Goal: Transaction & Acquisition: Purchase product/service

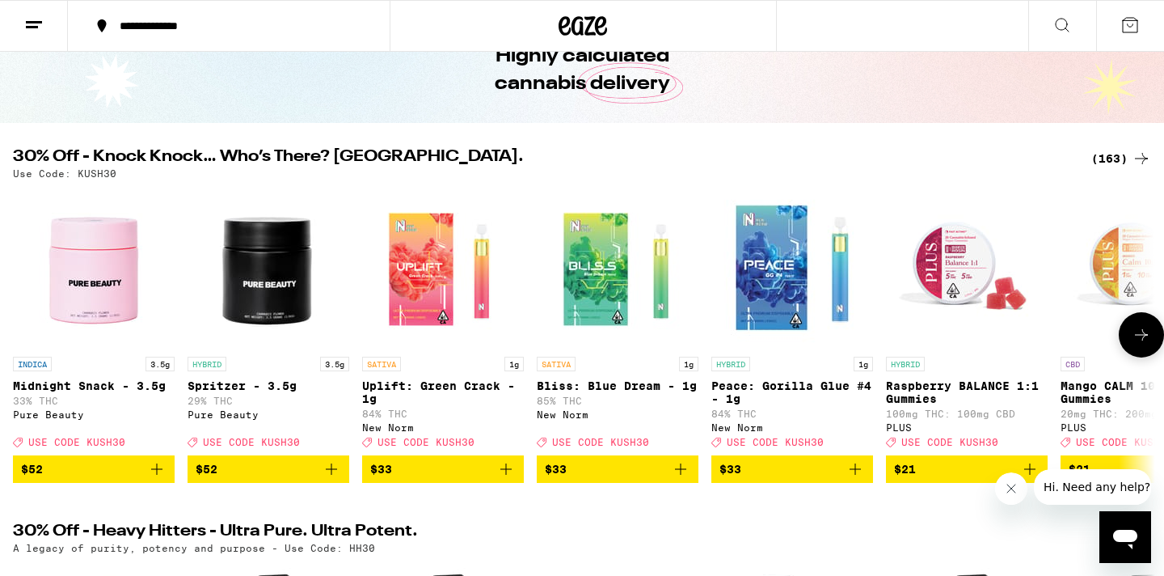
scroll to position [88, 0]
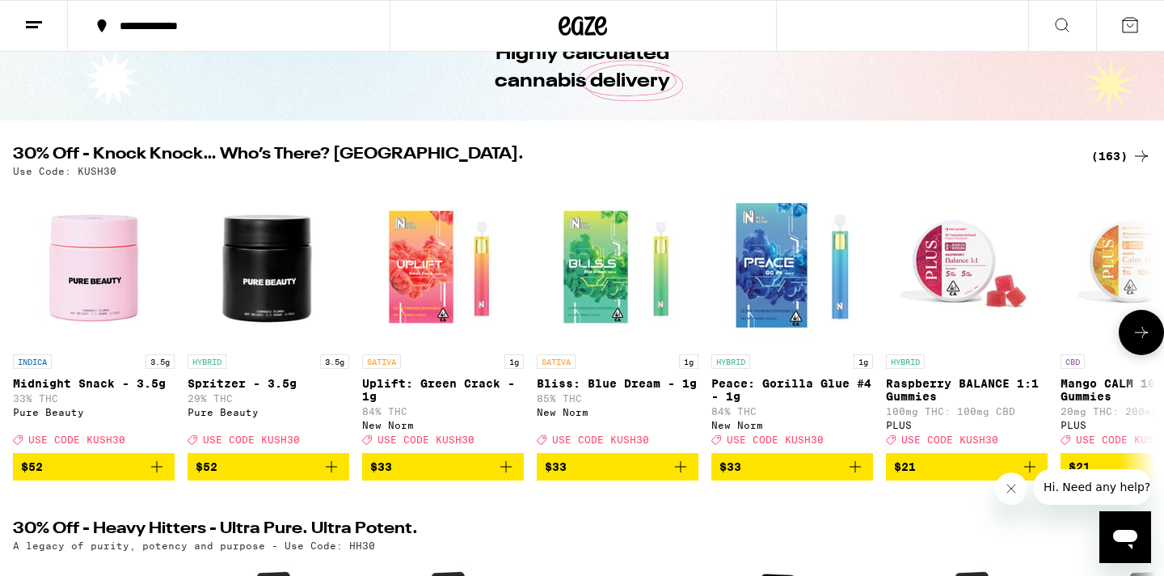
click at [158, 476] on icon "Add to bag" at bounding box center [156, 466] width 19 height 19
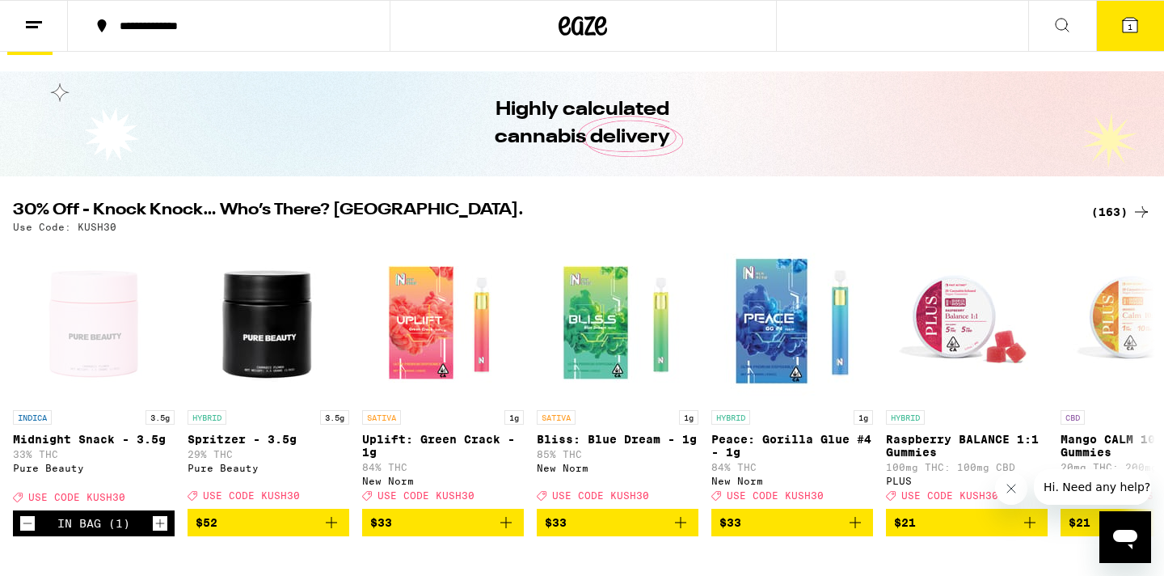
scroll to position [0, 0]
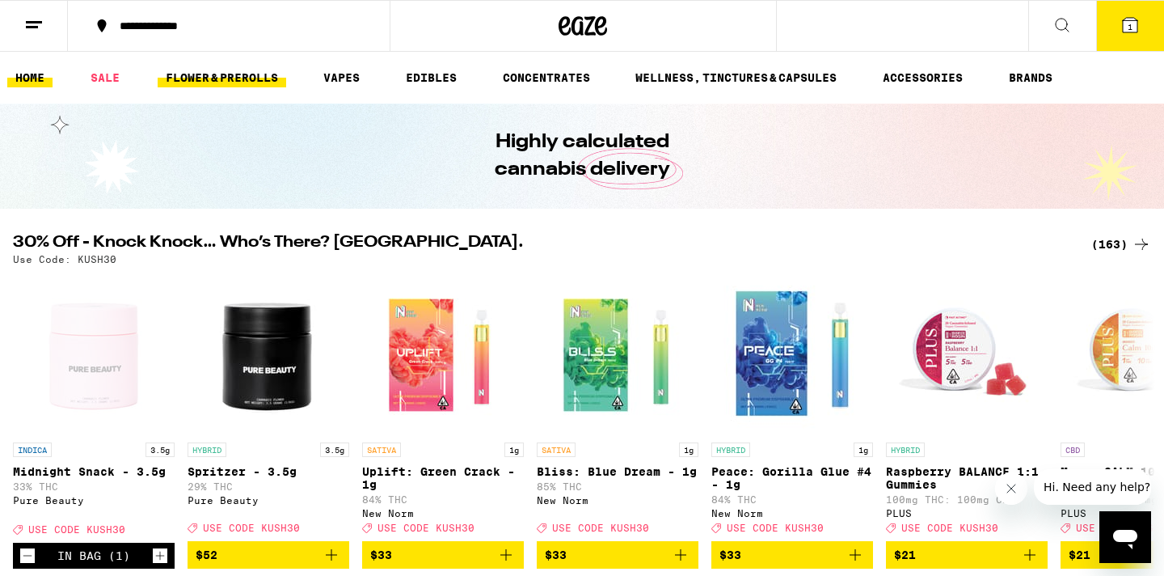
click at [208, 73] on link "FLOWER & PREROLLS" at bounding box center [222, 77] width 129 height 19
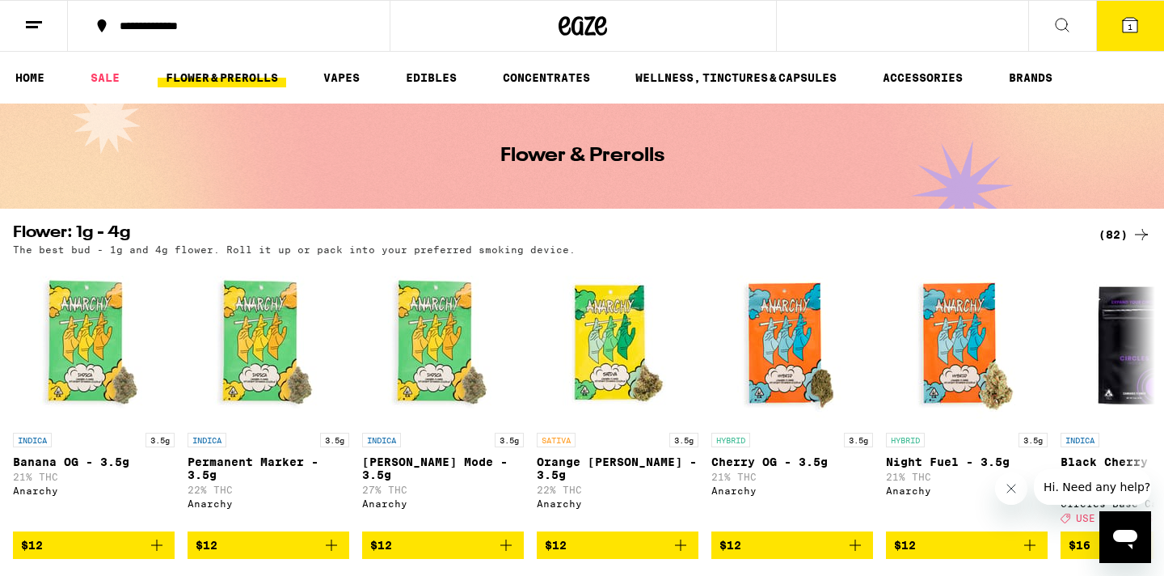
click at [1116, 230] on div "(82)" at bounding box center [1125, 234] width 53 height 19
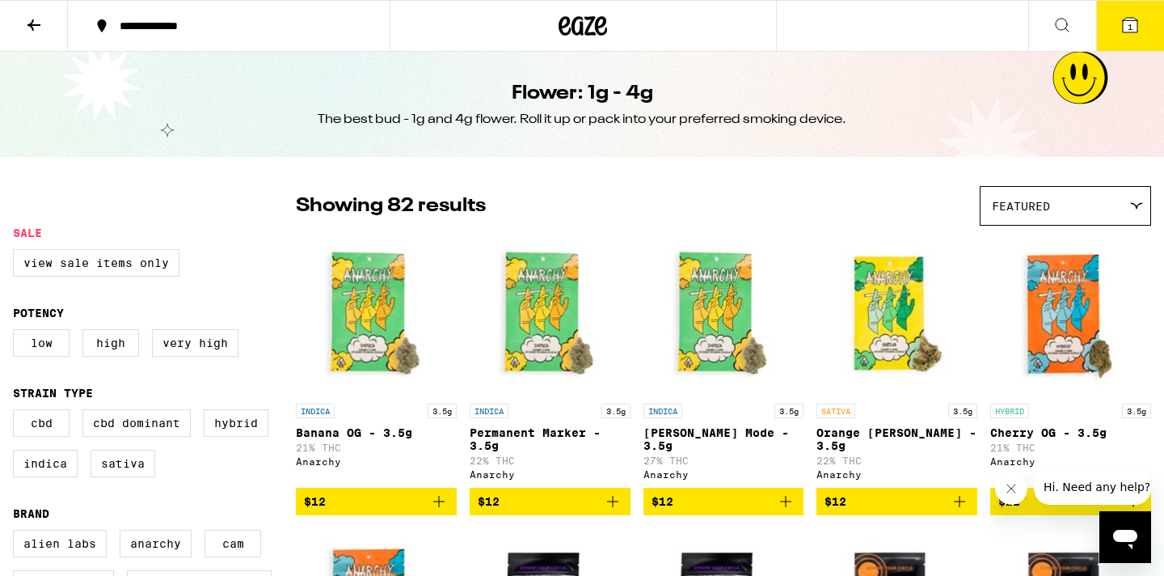
scroll to position [16, 0]
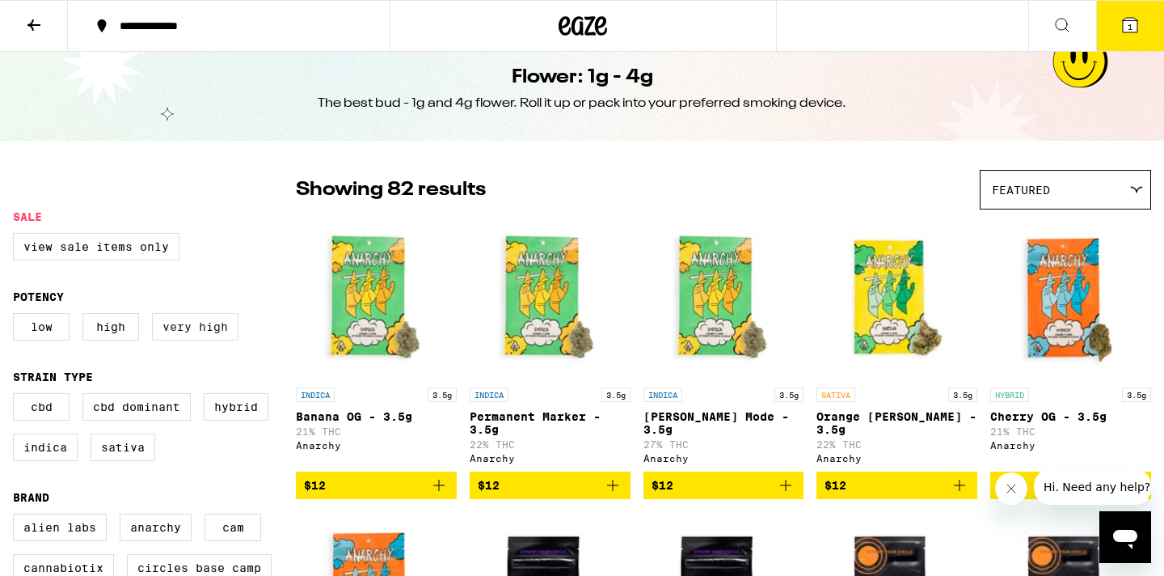
click at [183, 333] on label "Very High" at bounding box center [195, 326] width 86 height 27
click at [17, 316] on input "Very High" at bounding box center [16, 315] width 1 height 1
checkbox input "true"
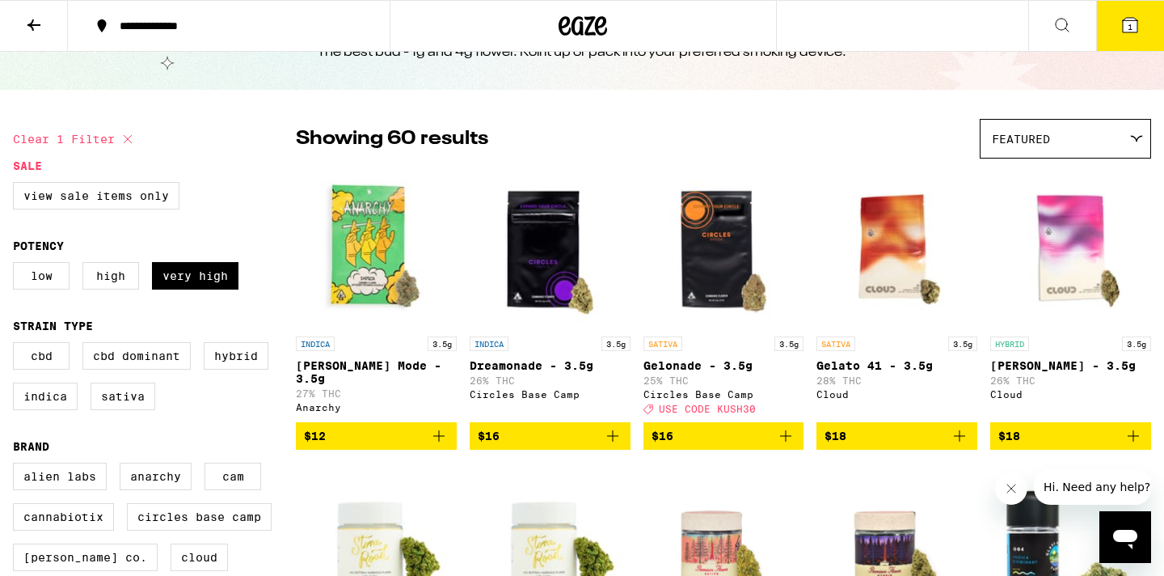
scroll to position [68, 0]
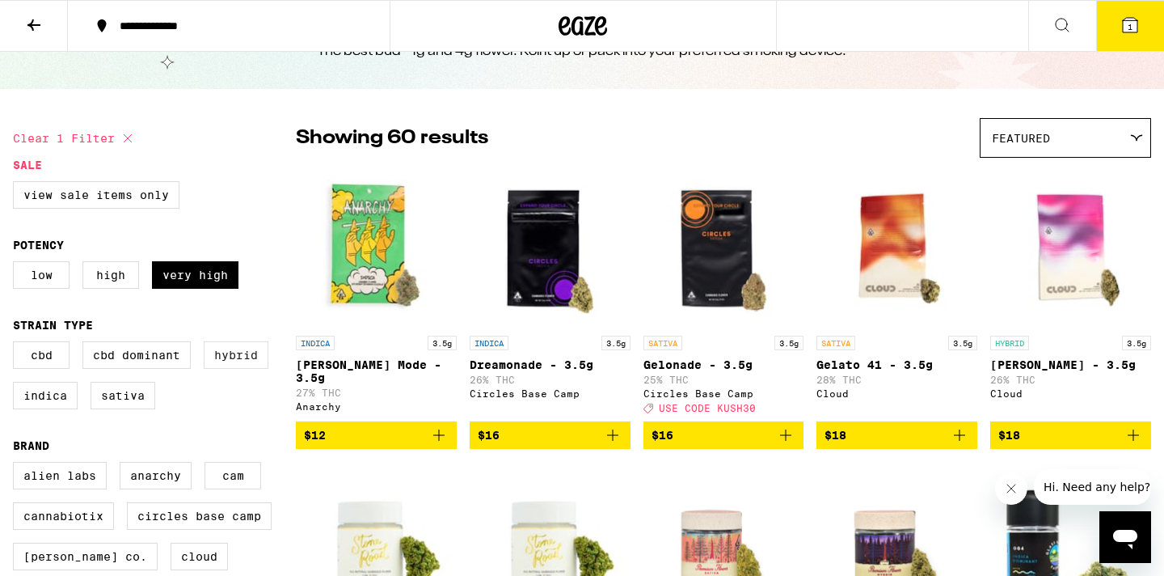
click at [236, 358] on label "Hybrid" at bounding box center [236, 354] width 65 height 27
click at [17, 344] on input "Hybrid" at bounding box center [16, 344] width 1 height 1
checkbox input "true"
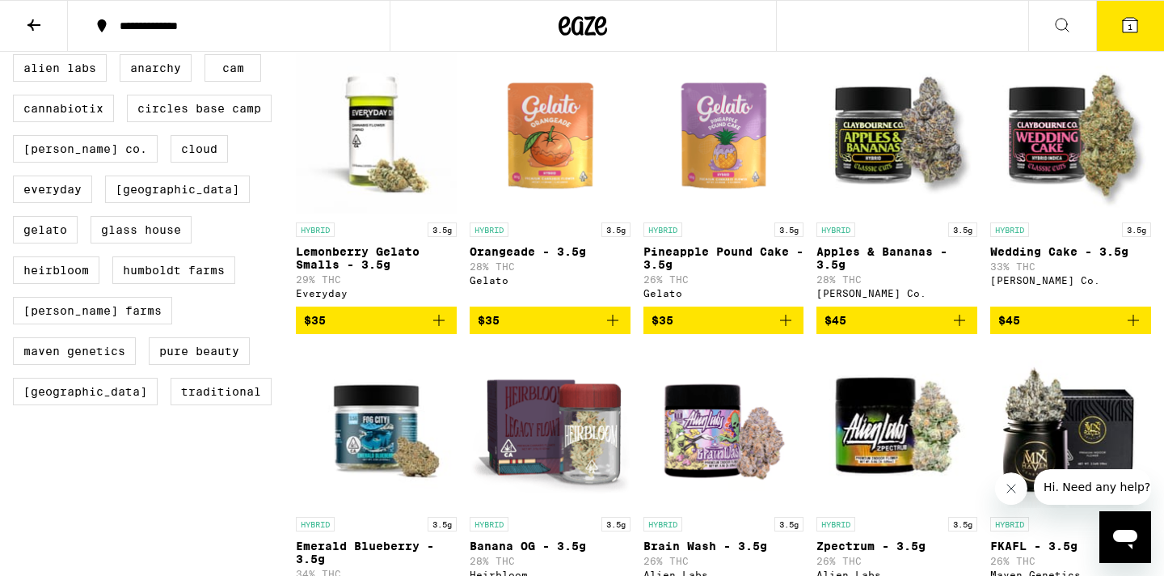
scroll to position [483, 0]
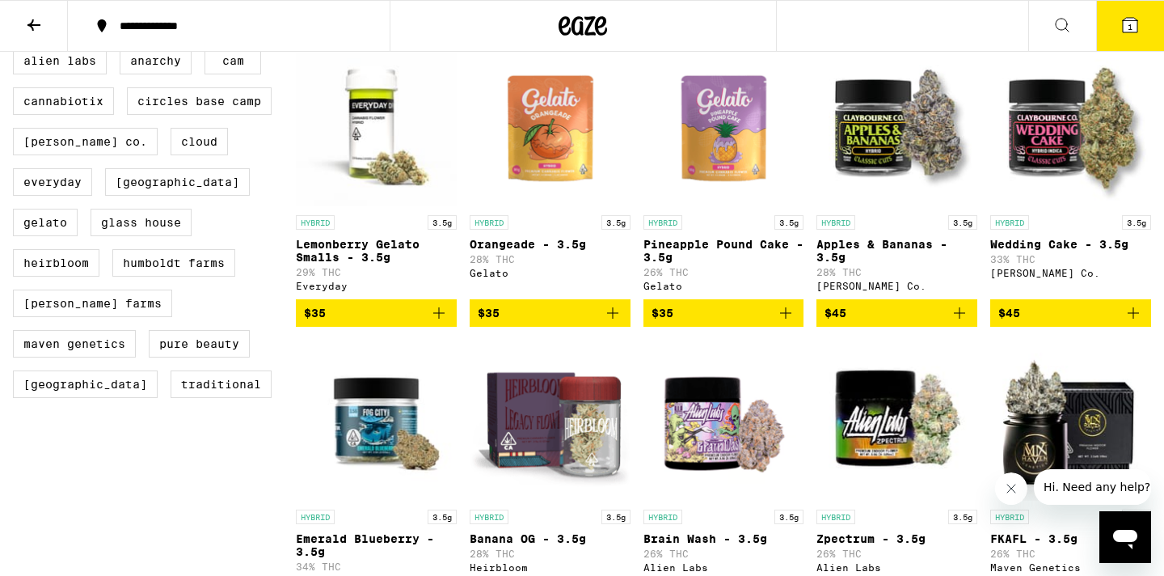
click at [1008, 486] on icon "Close message from company" at bounding box center [1011, 488] width 13 height 13
click at [1133, 318] on icon "Add to bag" at bounding box center [1133, 312] width 11 height 11
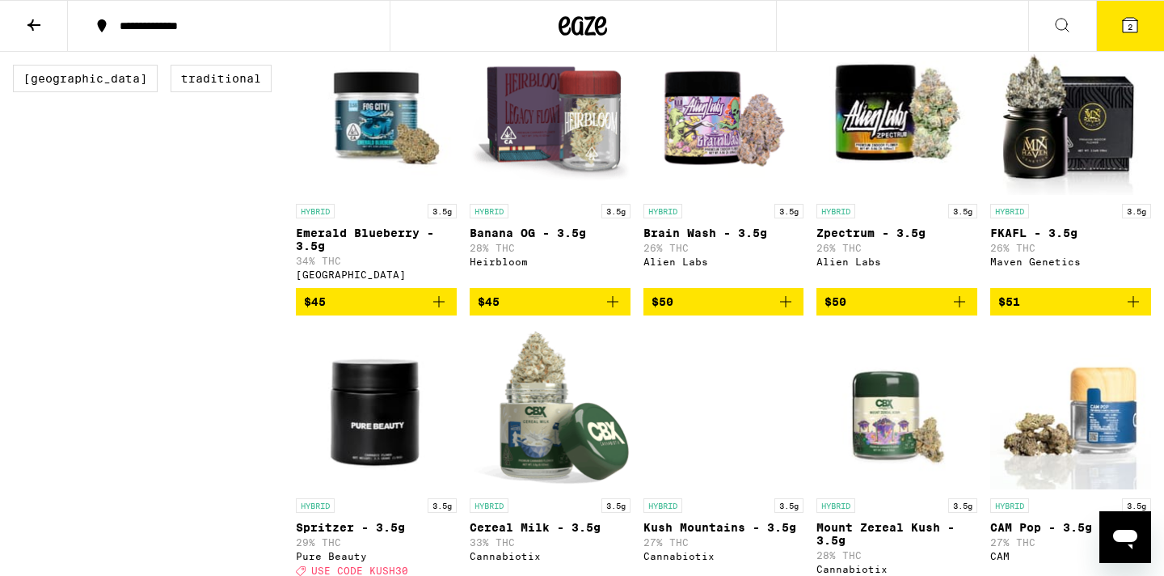
scroll to position [791, 0]
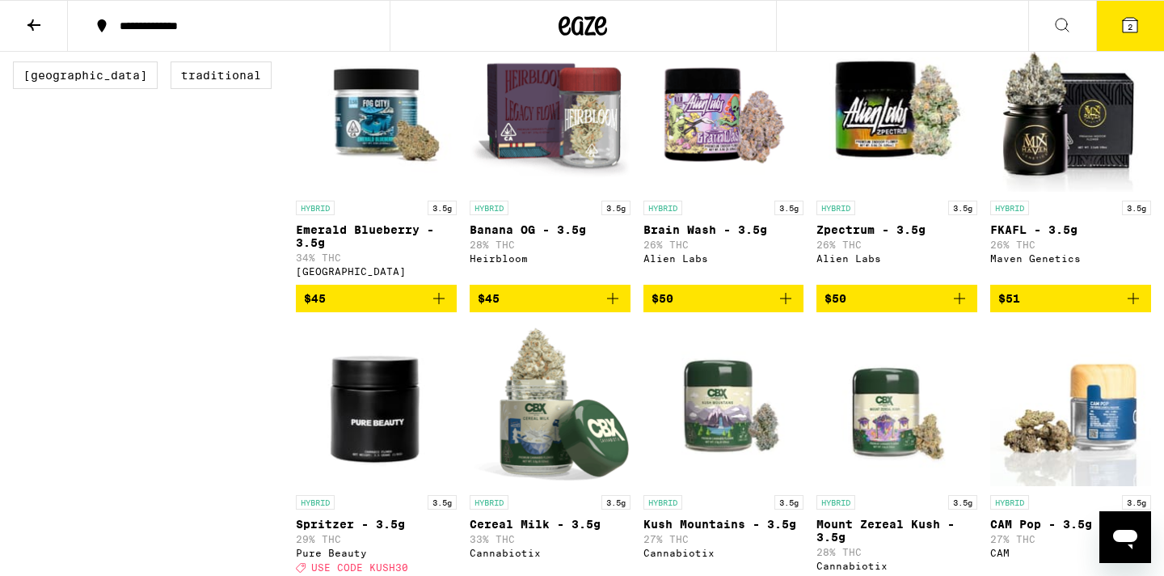
click at [439, 308] on icon "Add to bag" at bounding box center [438, 298] width 19 height 19
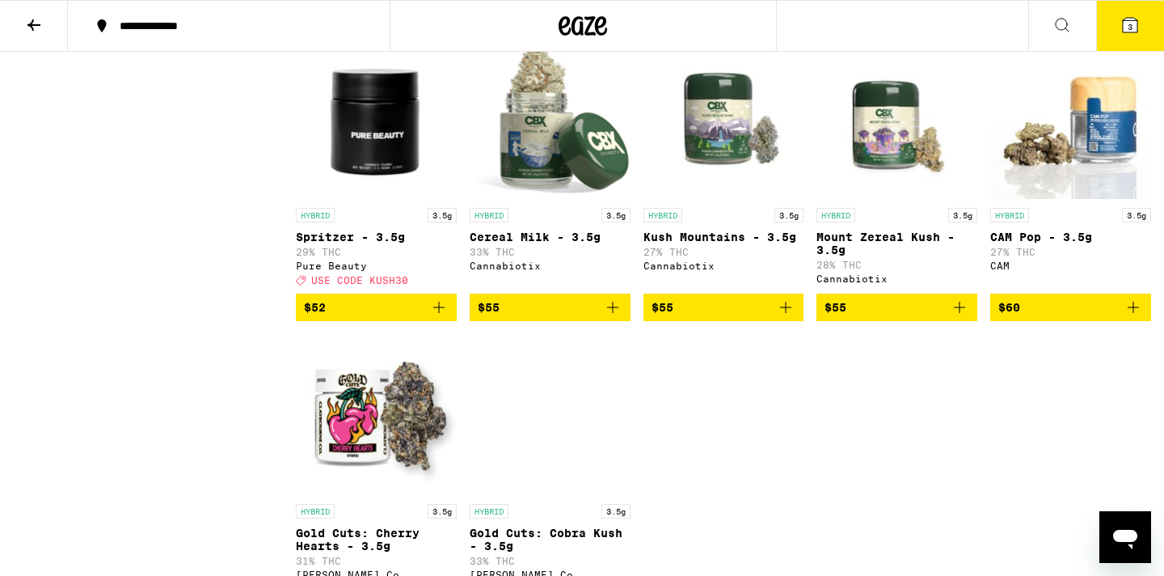
scroll to position [1078, 0]
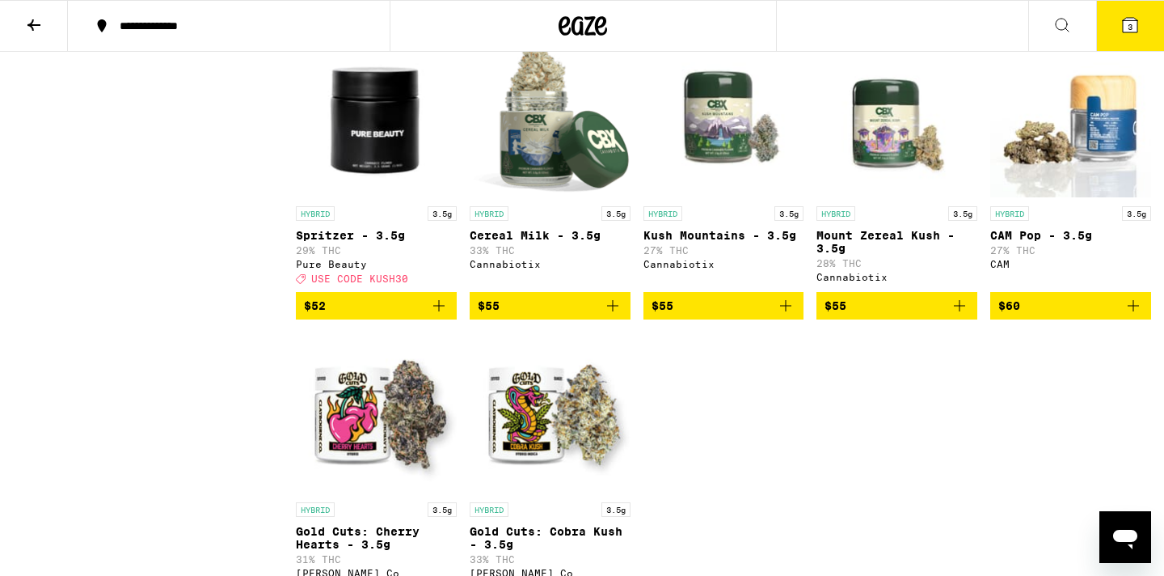
click at [1130, 23] on span "3" at bounding box center [1130, 27] width 5 height 10
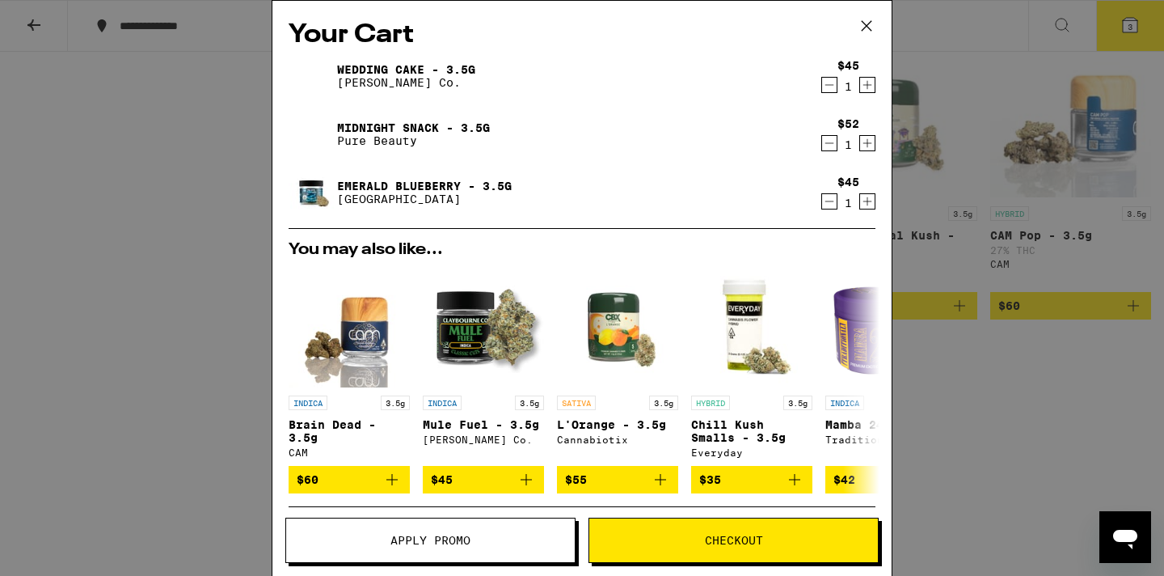
click at [493, 536] on span "Apply Promo" at bounding box center [430, 539] width 289 height 11
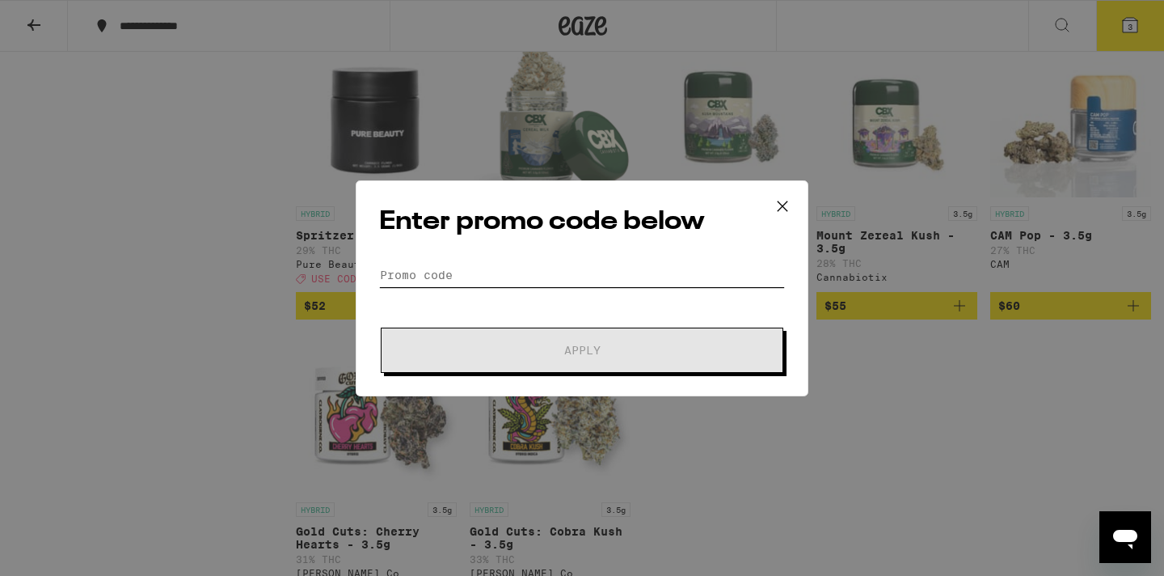
click at [450, 272] on input "Promo Code" at bounding box center [582, 275] width 406 height 24
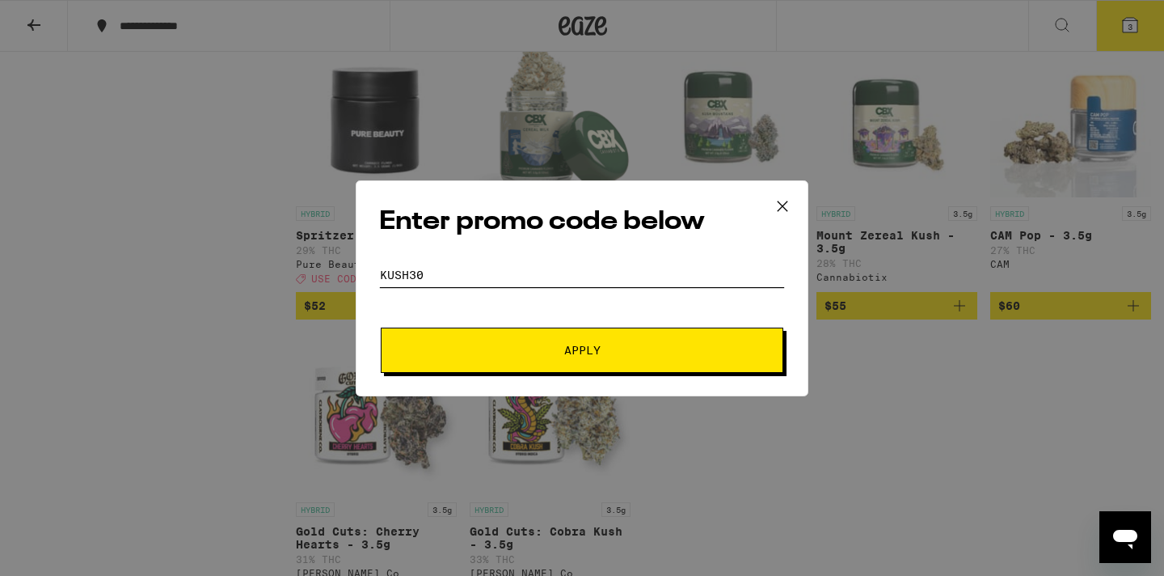
type input "KUSH30"
click at [489, 339] on button "Apply" at bounding box center [582, 349] width 403 height 45
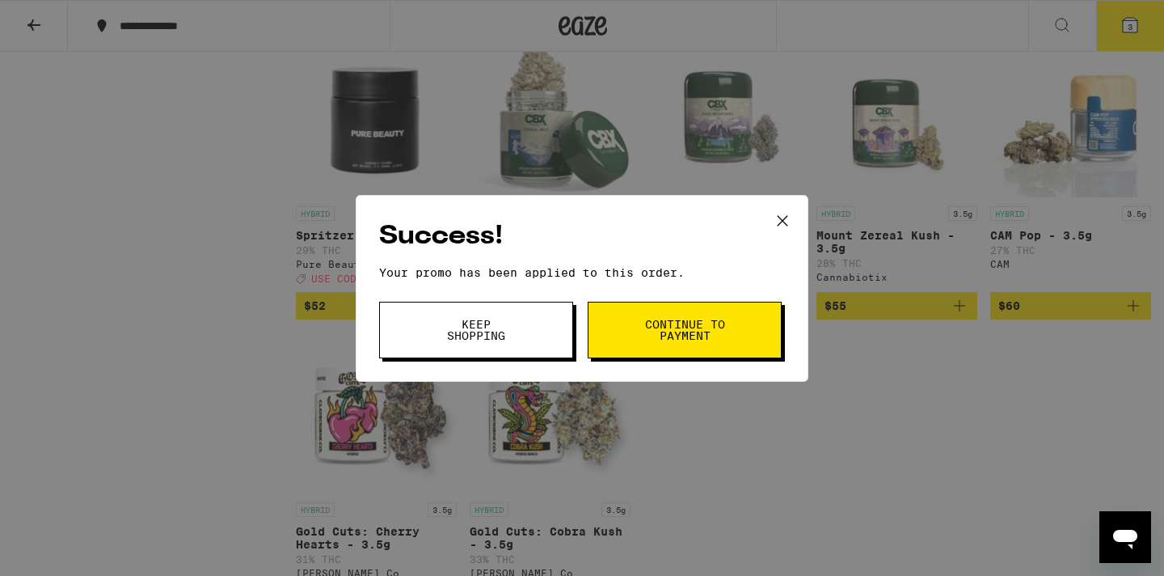
click at [514, 344] on button "Keep Shopping" at bounding box center [476, 330] width 194 height 57
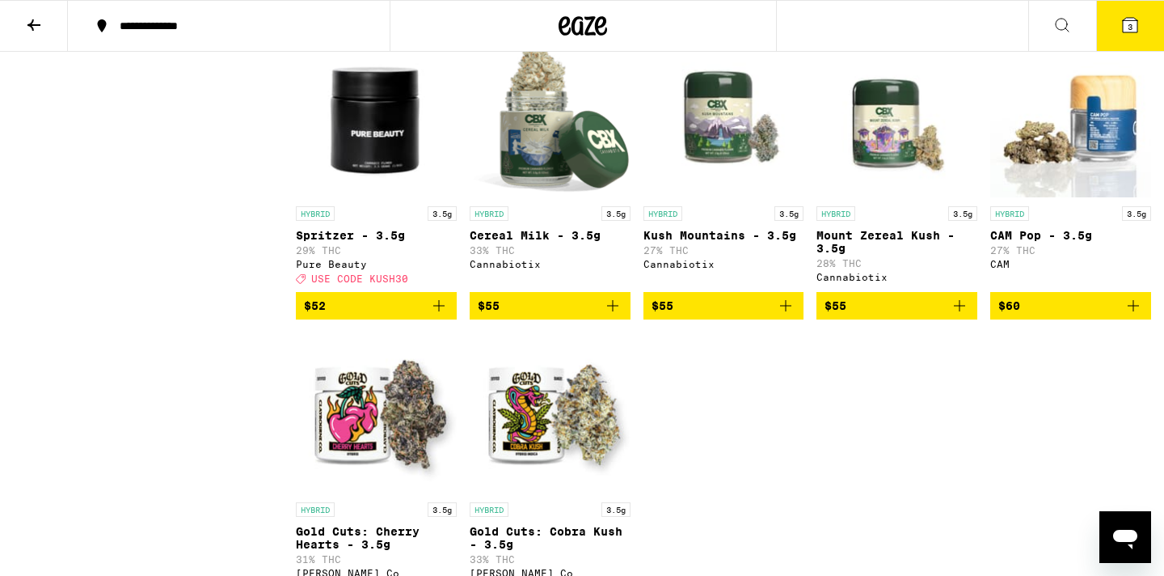
click at [1124, 19] on icon at bounding box center [1130, 25] width 15 height 15
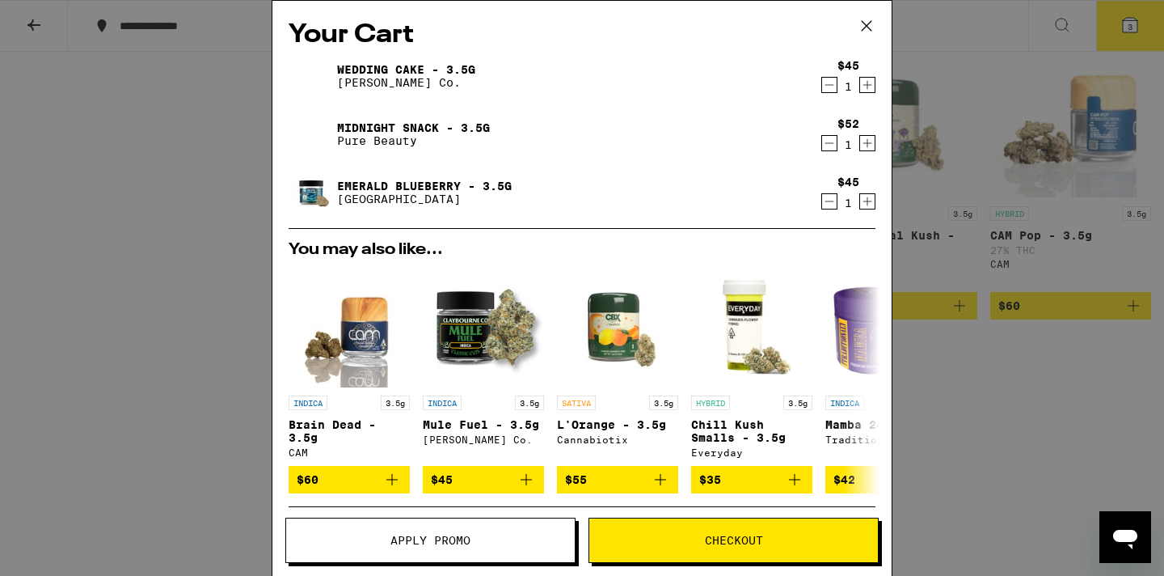
click at [827, 85] on icon "Decrement" at bounding box center [829, 85] width 9 height 0
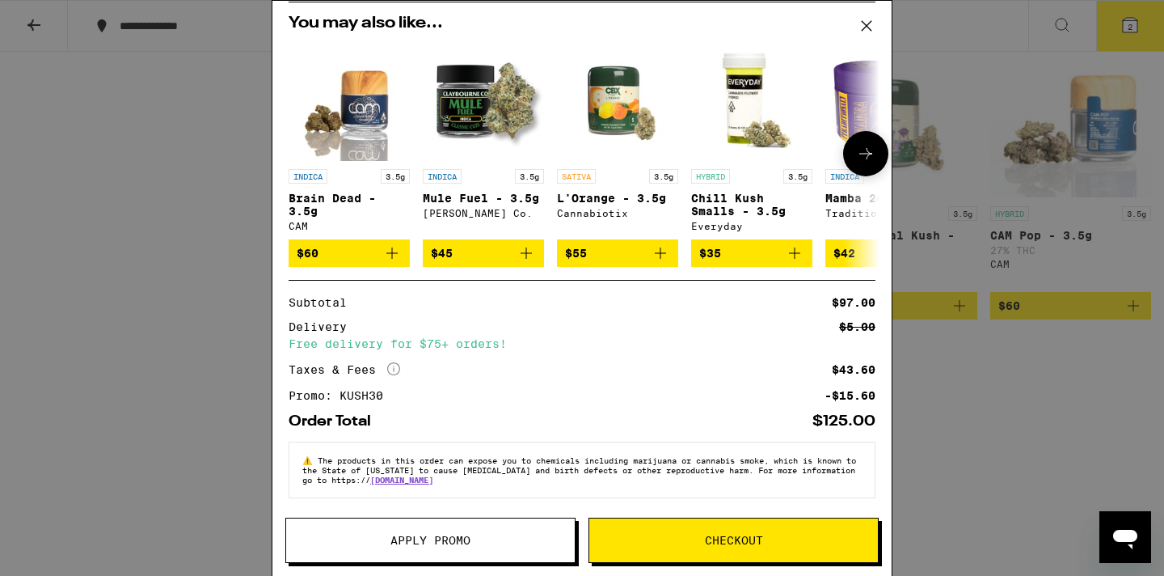
scroll to position [180, 0]
click at [677, 534] on span "Checkout" at bounding box center [733, 539] width 289 height 11
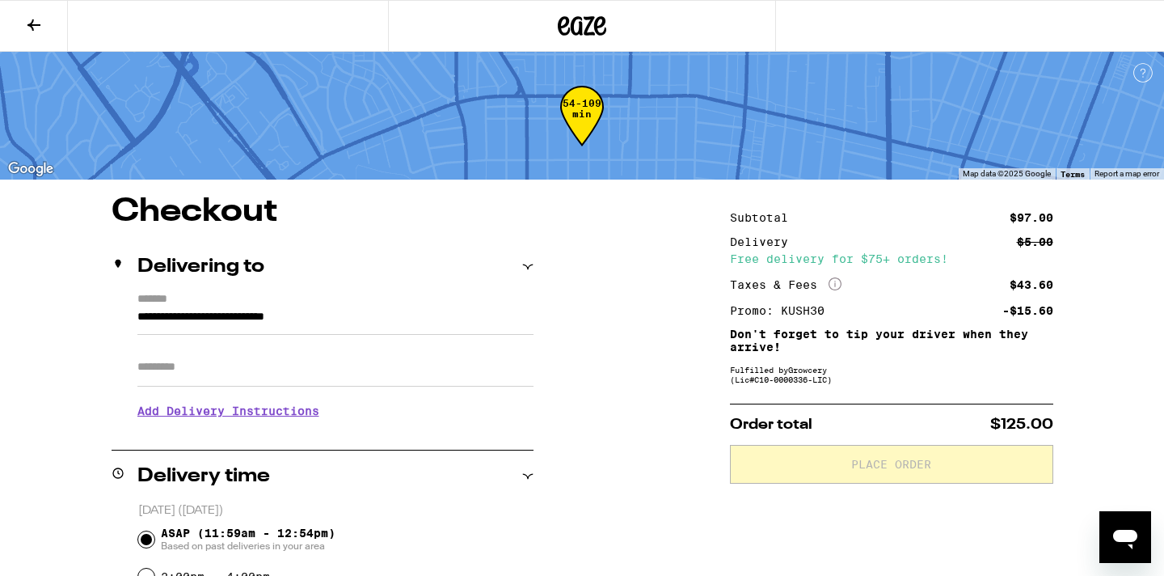
click at [369, 374] on input "Apt/Suite" at bounding box center [335, 367] width 396 height 39
type input "*"
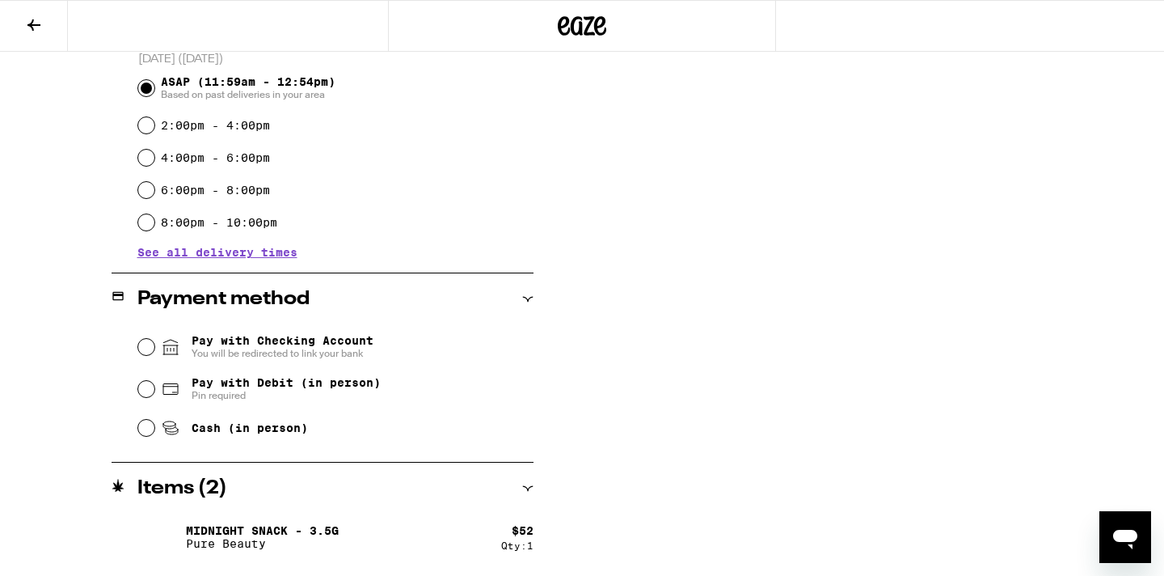
scroll to position [467, 0]
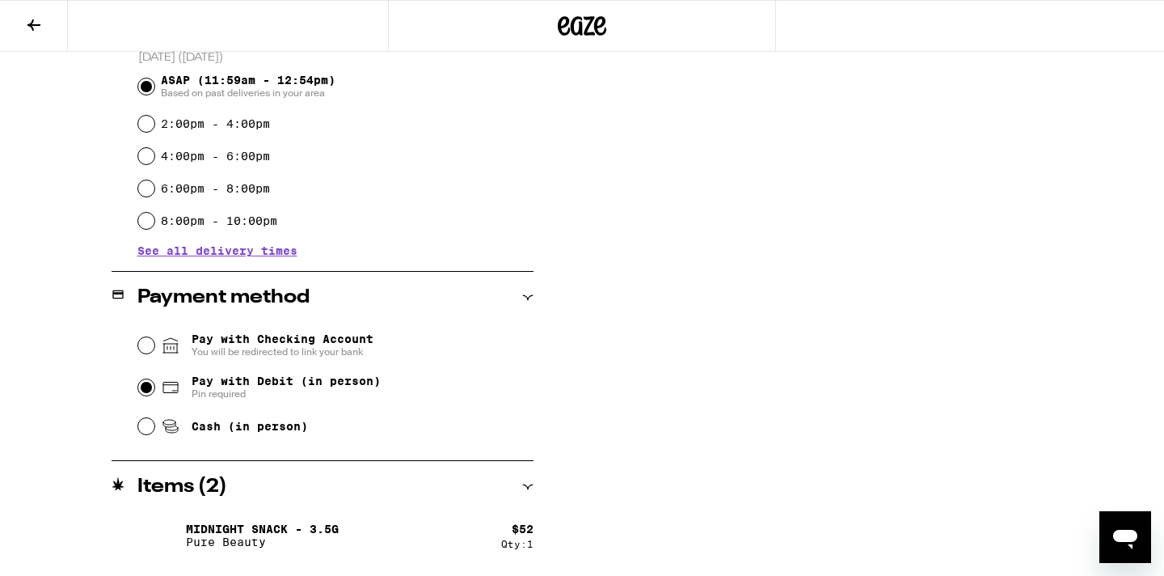
click at [145, 390] on input "Pay with Debit (in person) Pin required" at bounding box center [146, 387] width 16 height 16
radio input "true"
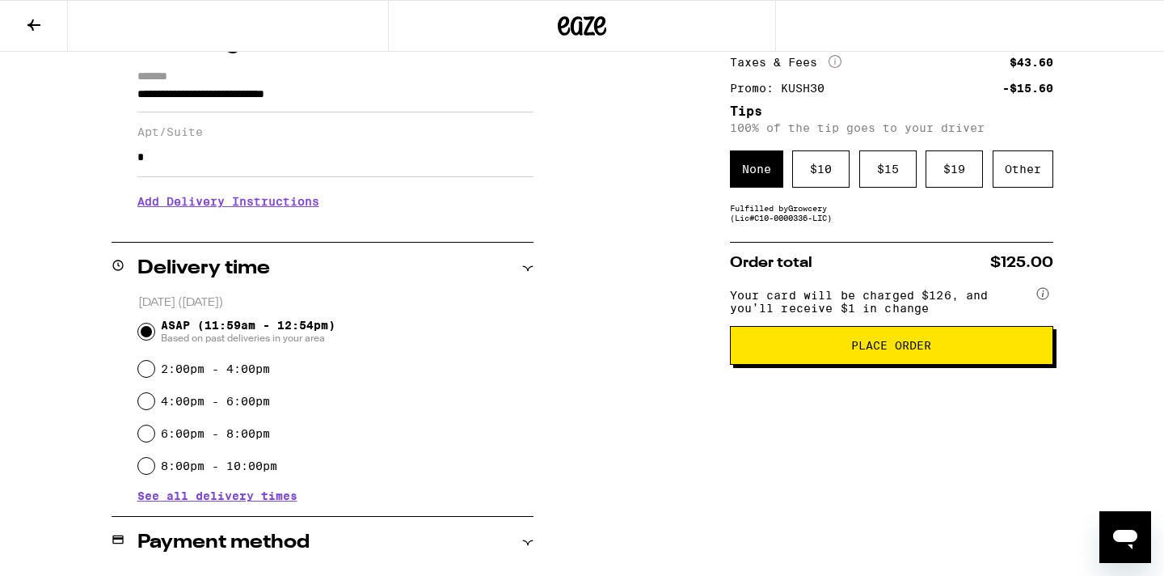
scroll to position [215, 0]
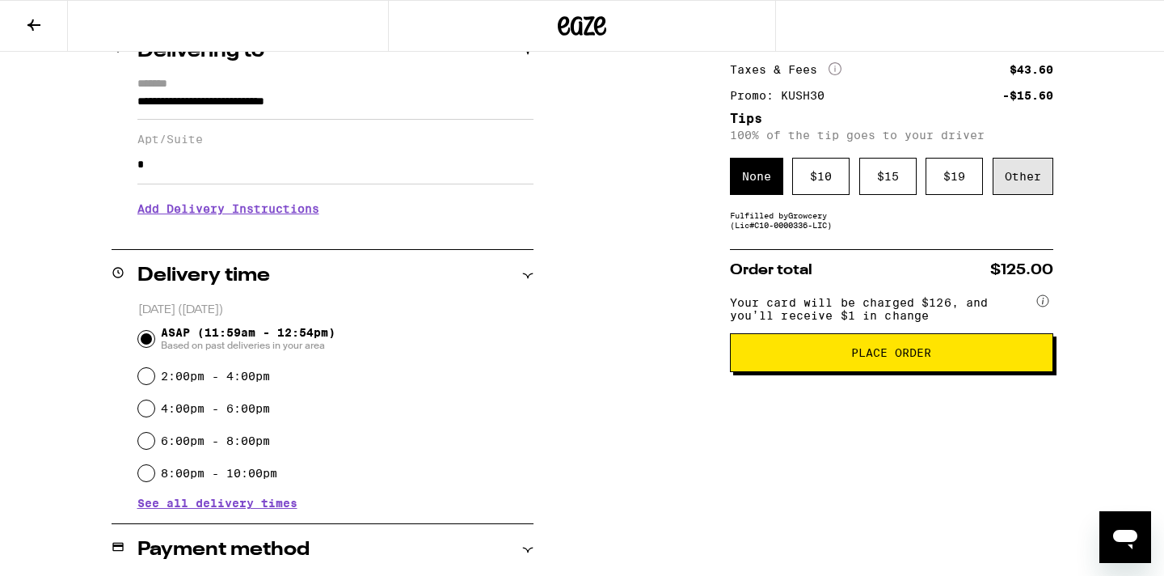
click at [1028, 172] on div "Other" at bounding box center [1023, 176] width 61 height 37
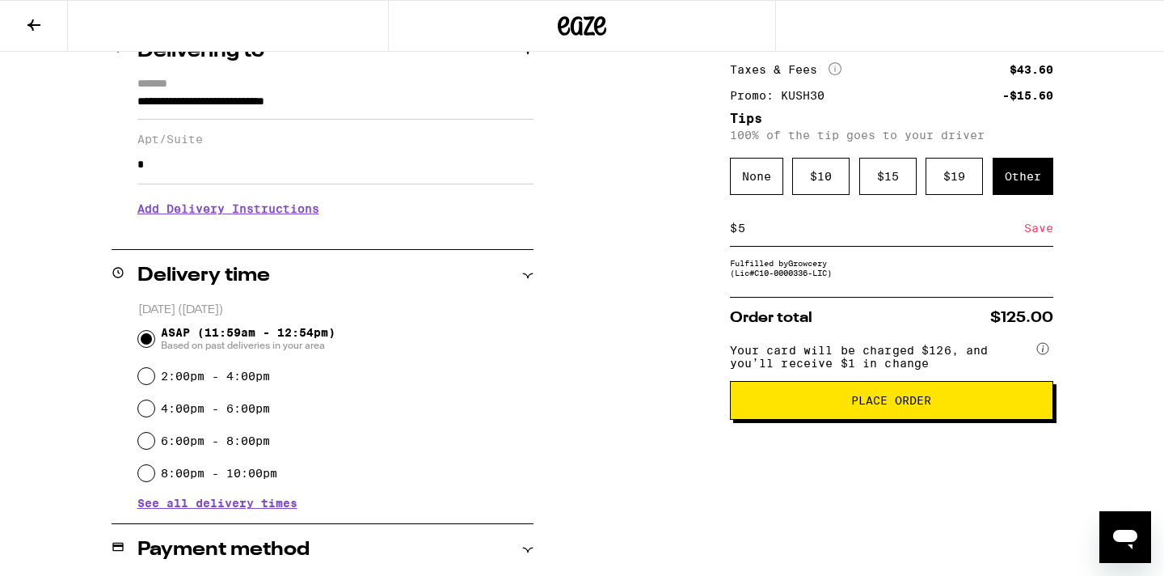
type input "5"
click at [1034, 232] on div "Save" at bounding box center [1038, 228] width 29 height 36
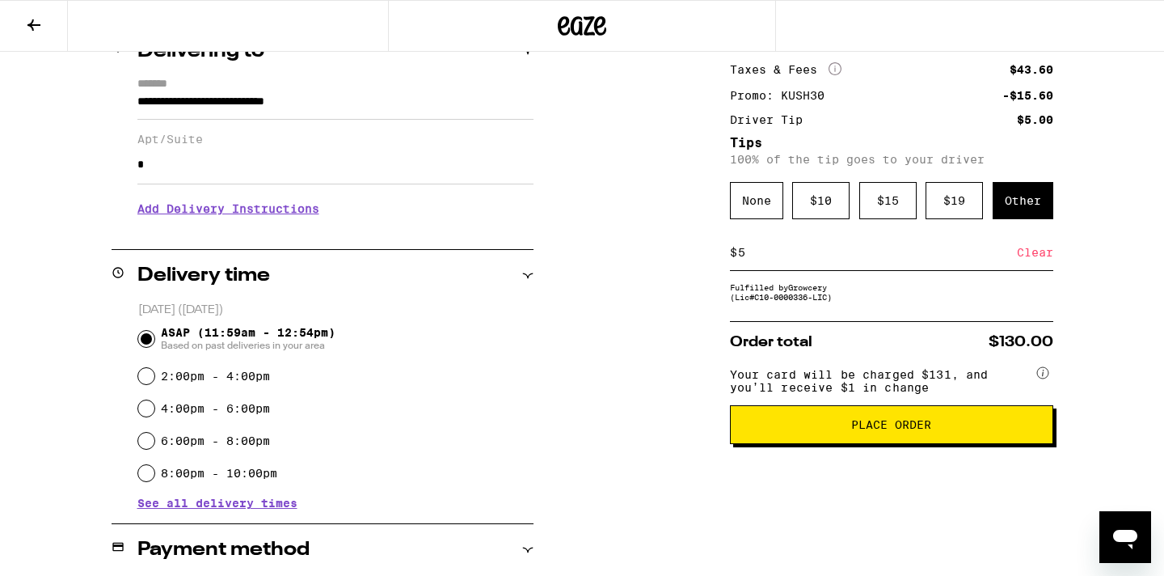
click at [869, 430] on span "Place Order" at bounding box center [891, 424] width 80 height 11
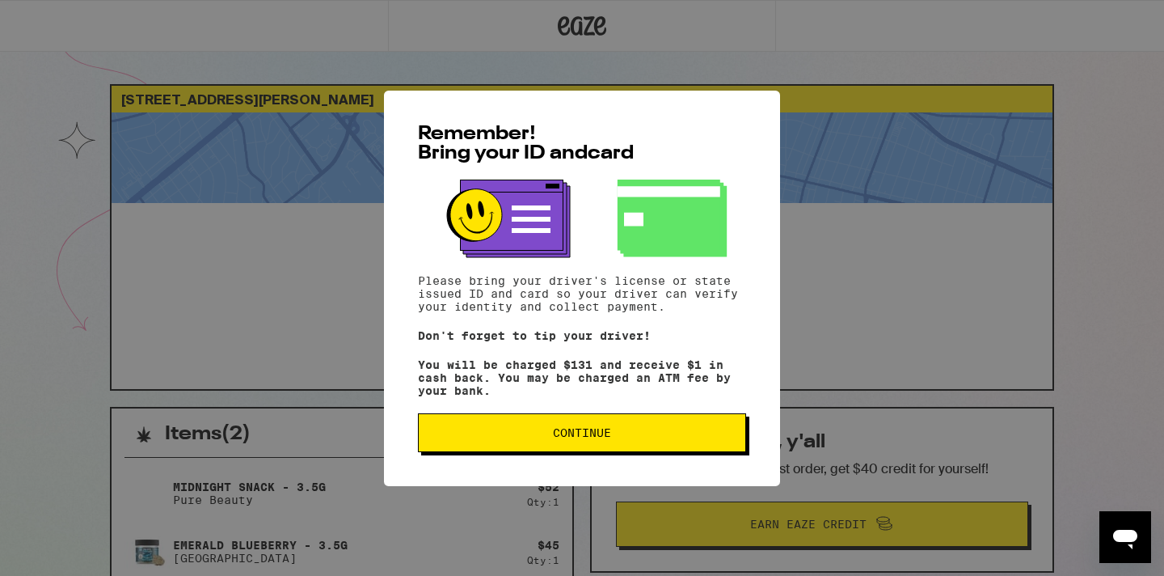
click at [584, 435] on span "Continue" at bounding box center [582, 432] width 58 height 11
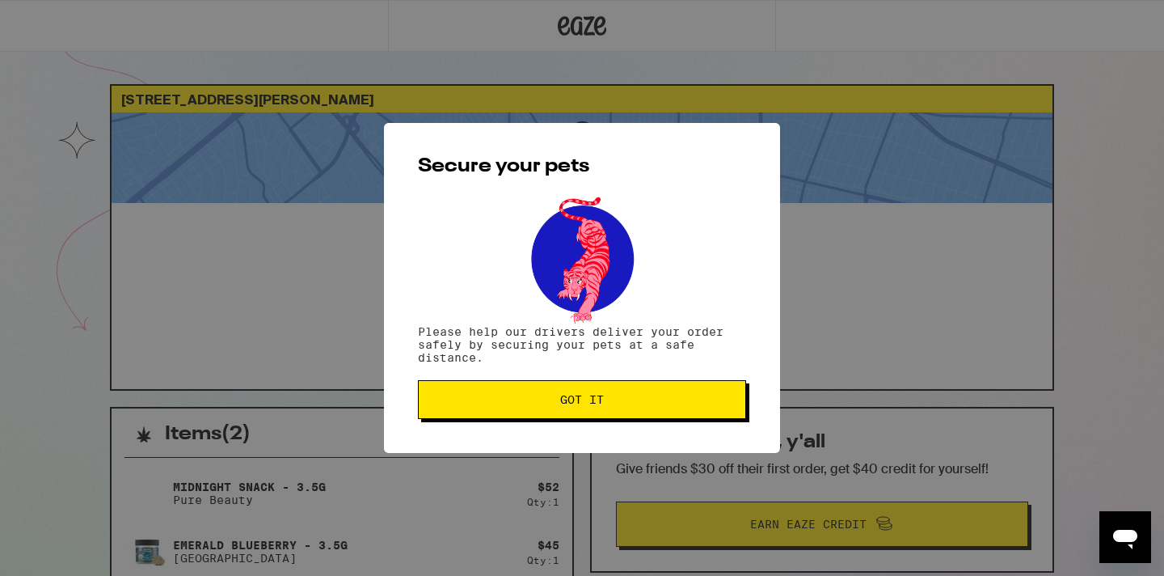
click at [599, 403] on span "Got it" at bounding box center [582, 399] width 44 height 11
